Goal: Task Accomplishment & Management: Use online tool/utility

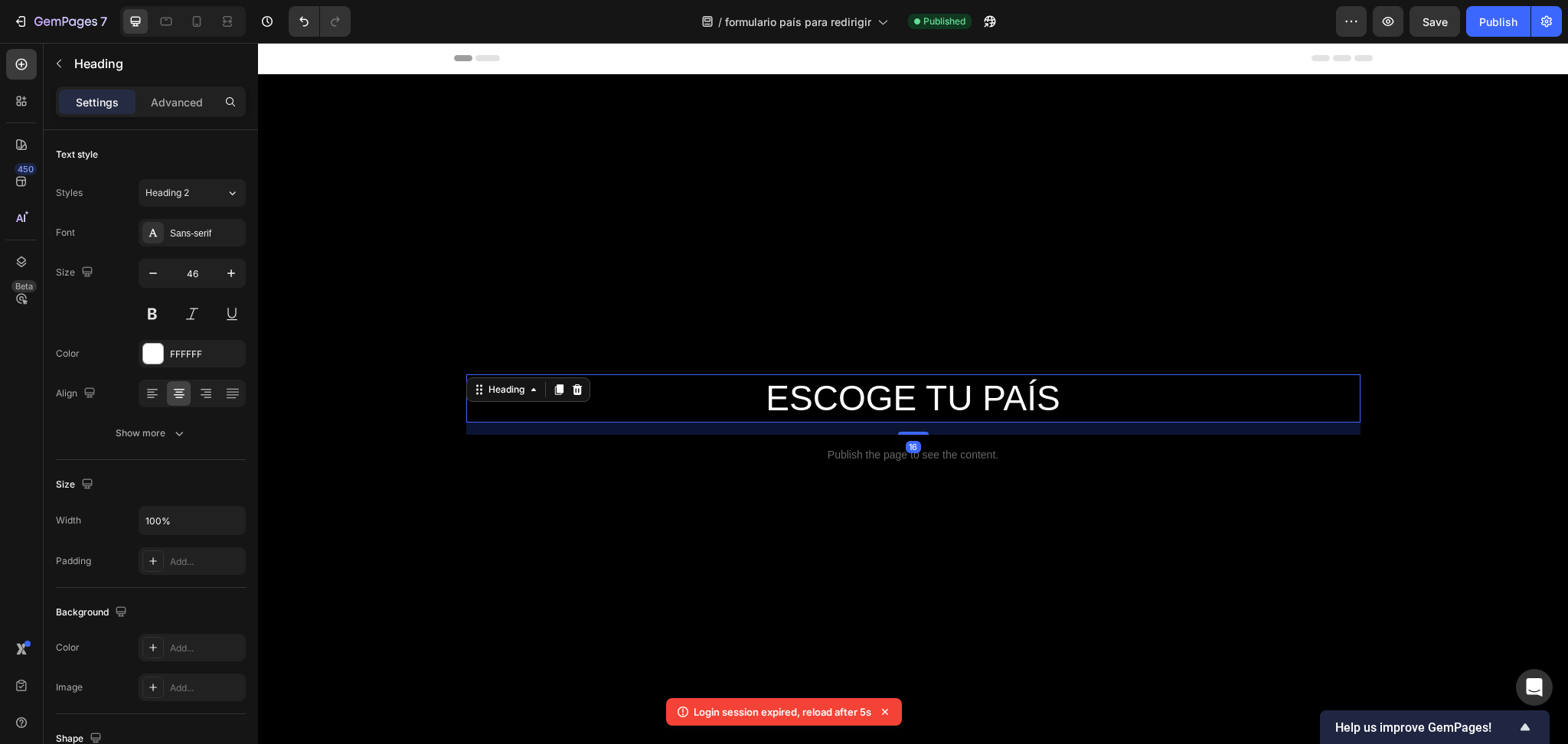
scroll to position [322, 0]
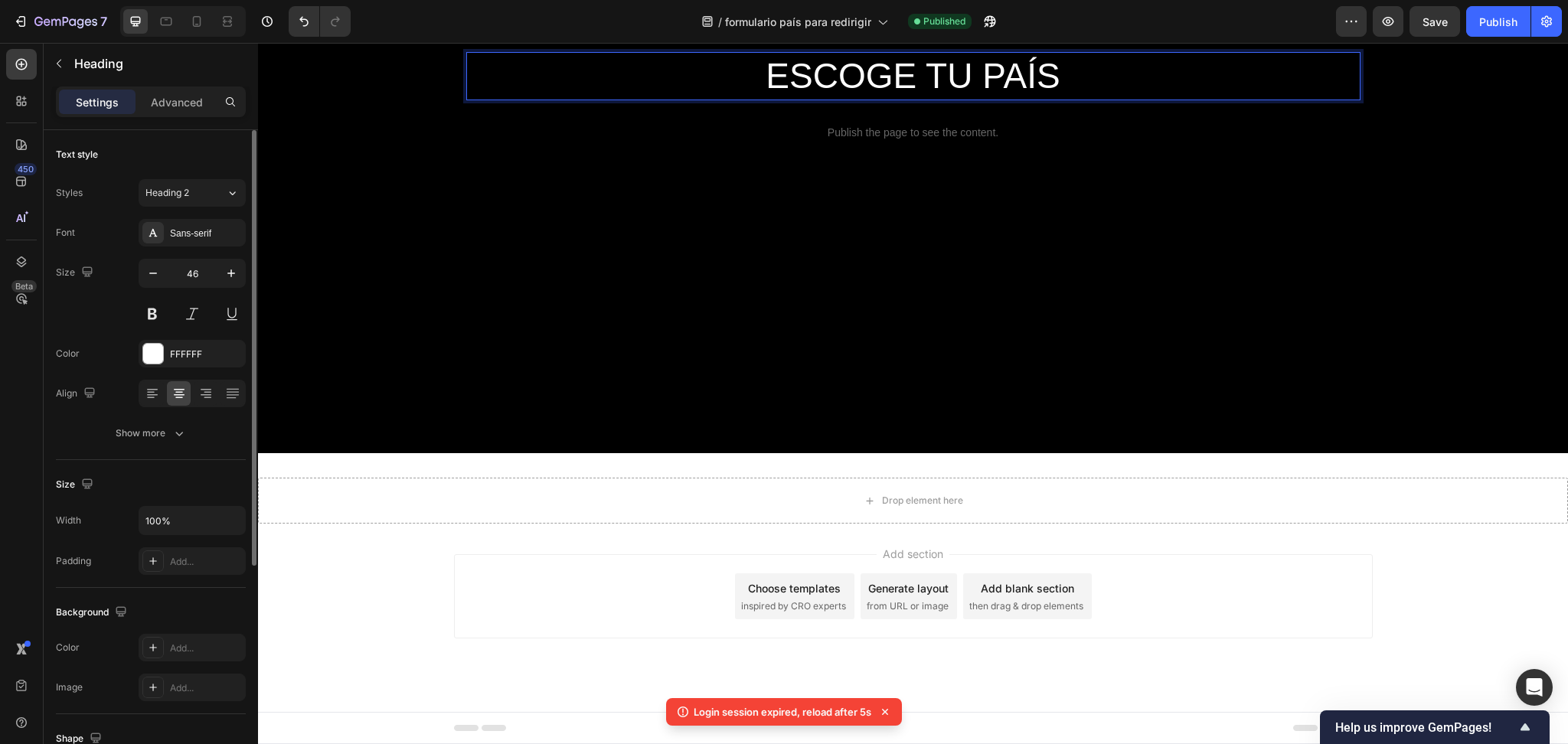
click at [1063, 71] on p "ESCOGE TU PAÍS" at bounding box center [913, 76] width 891 height 46
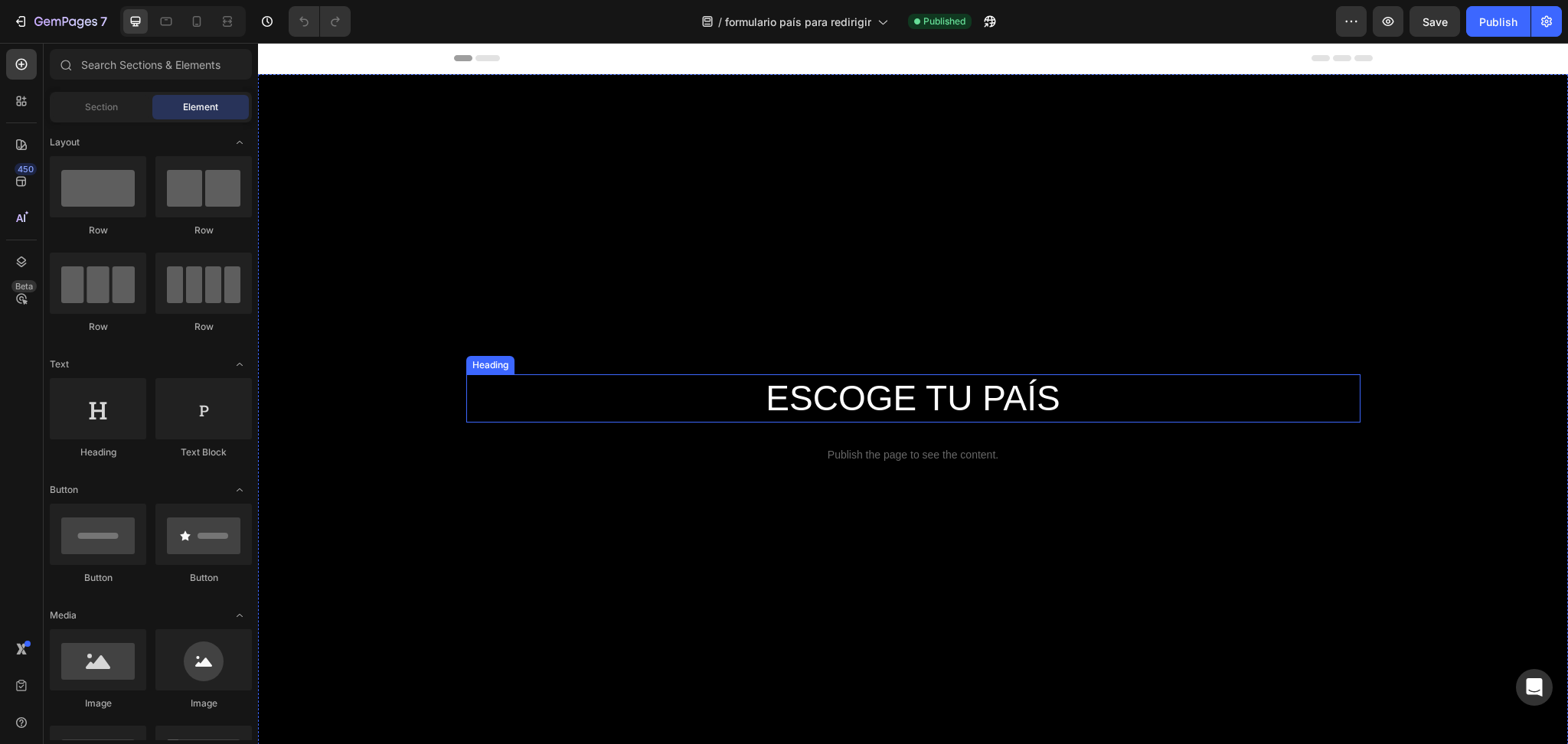
click at [1029, 394] on h2 "ESCOGE TU PAÍS" at bounding box center [913, 399] width 894 height 49
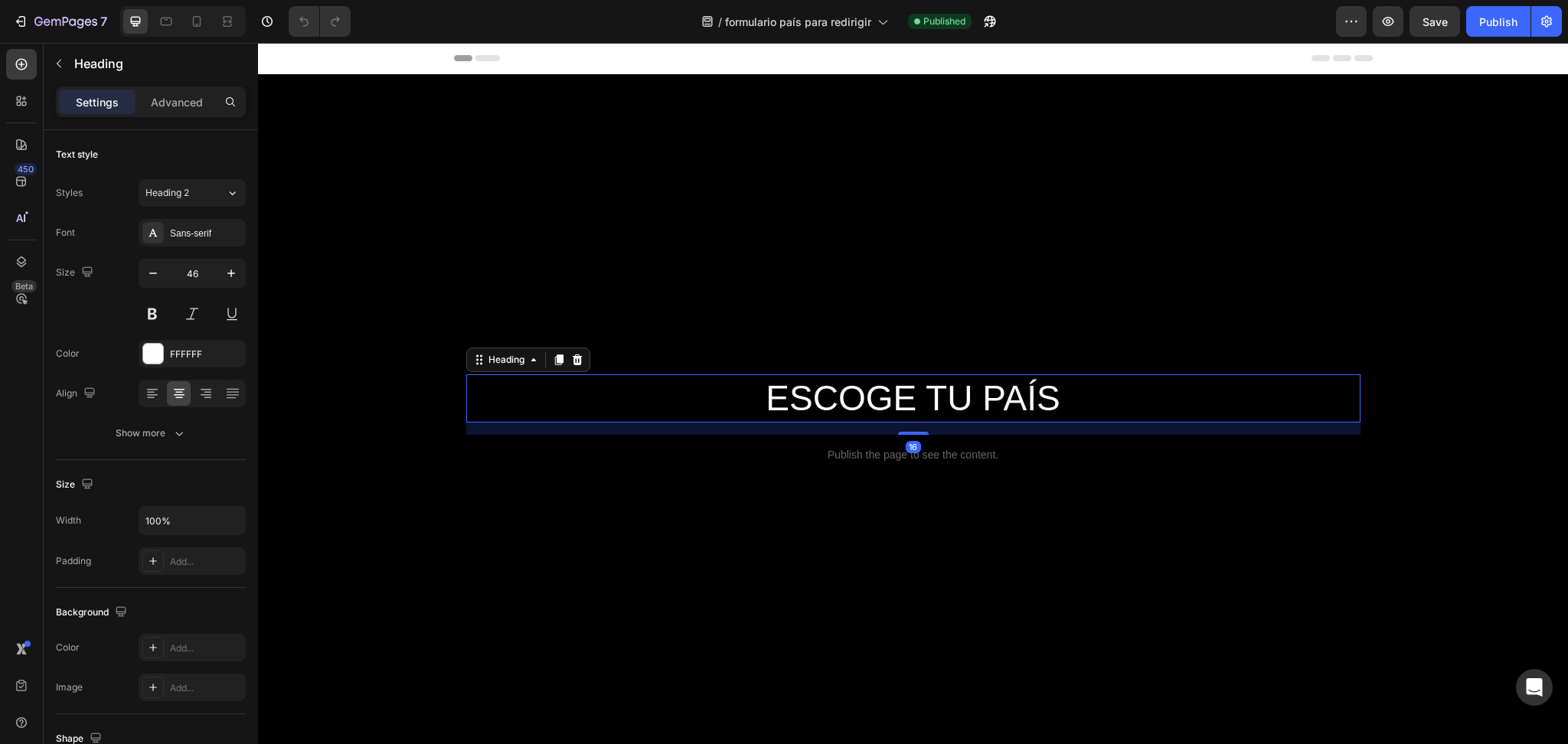
click at [1066, 394] on h2 "ESCOGE TU PAÍS" at bounding box center [913, 399] width 894 height 49
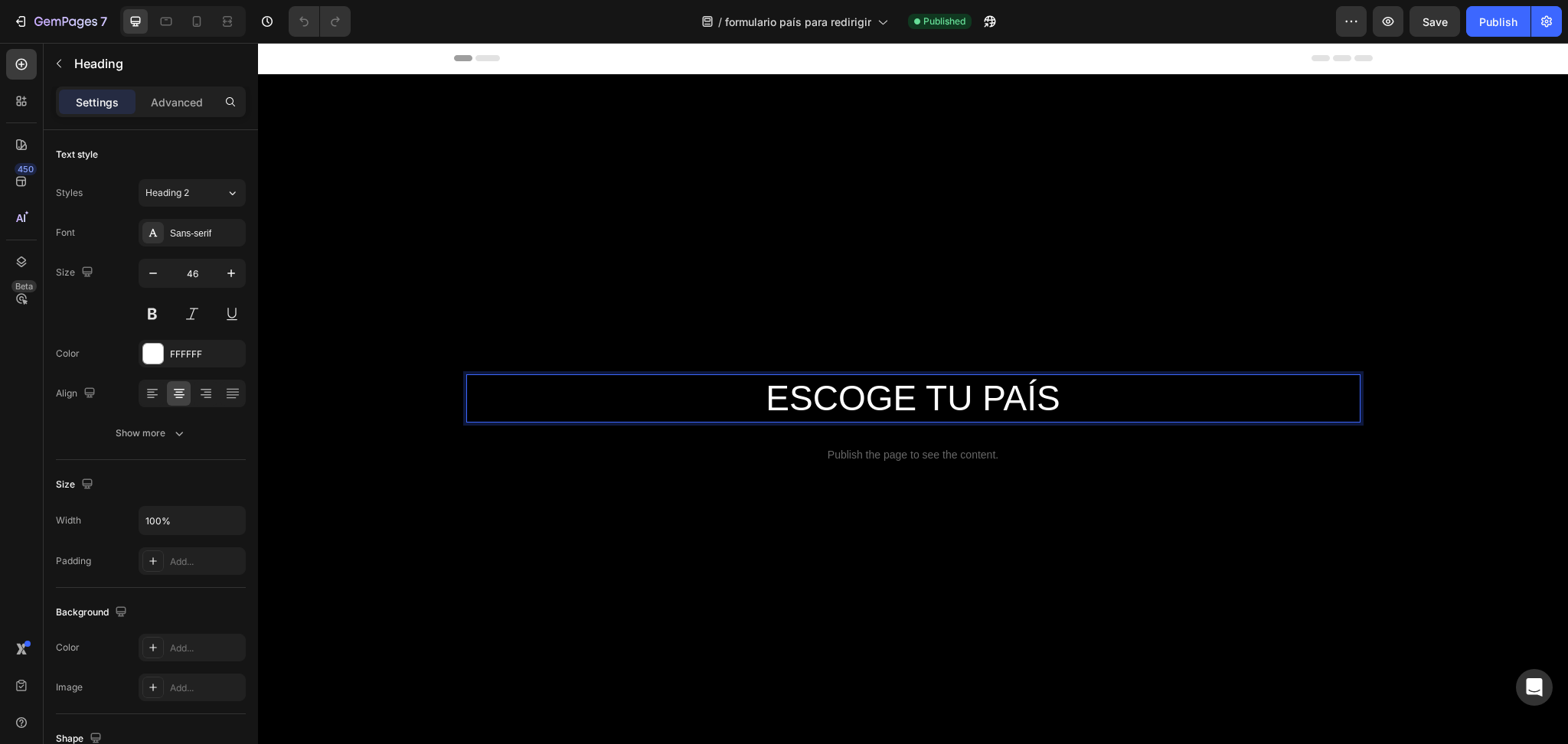
click at [1066, 394] on p "ESCOGE TU PAÍS" at bounding box center [913, 399] width 891 height 46
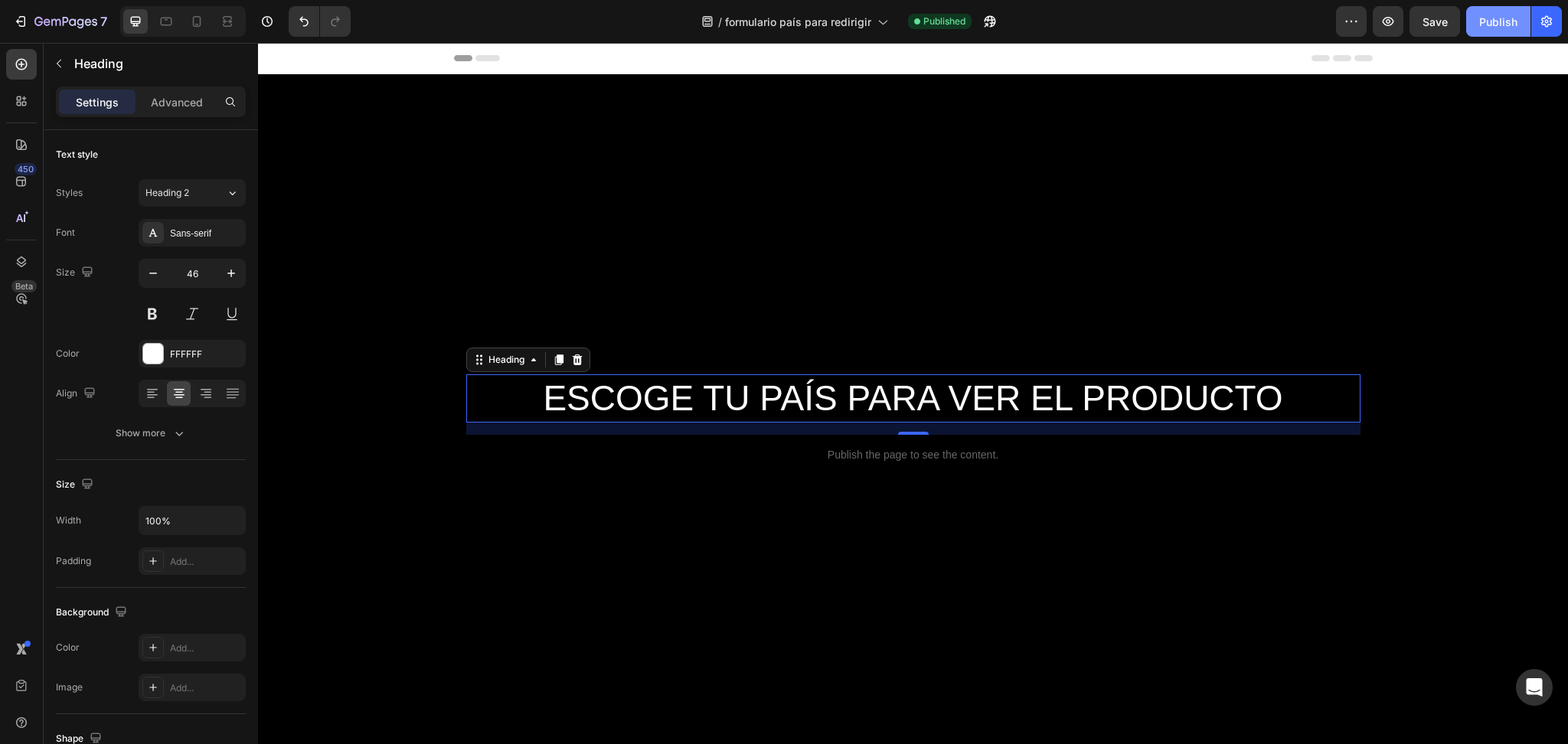
click at [1476, 25] on button "Publish" at bounding box center [1498, 21] width 65 height 31
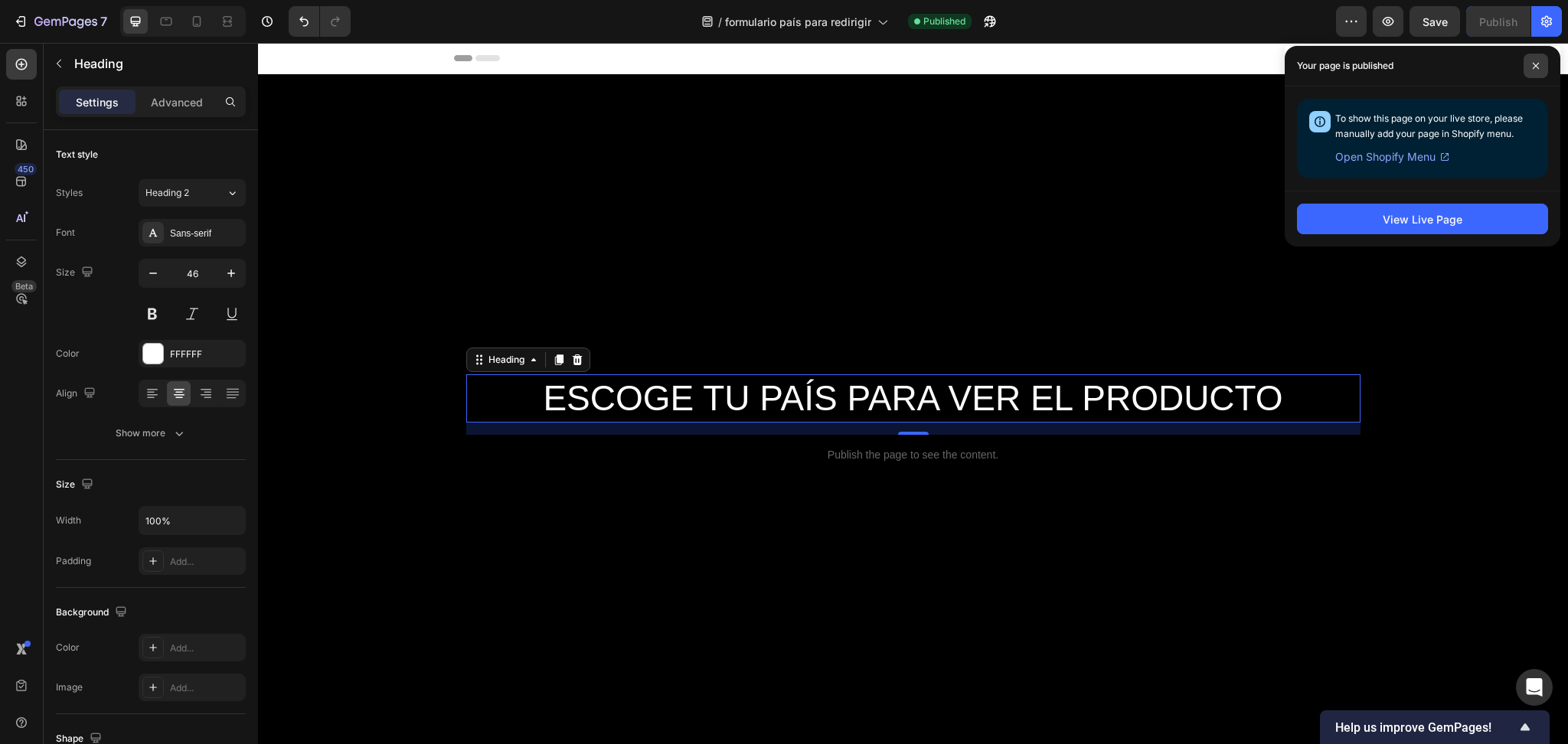
click at [1536, 65] on icon at bounding box center [1536, 65] width 8 height 8
